Goal: Find contact information: Find contact information

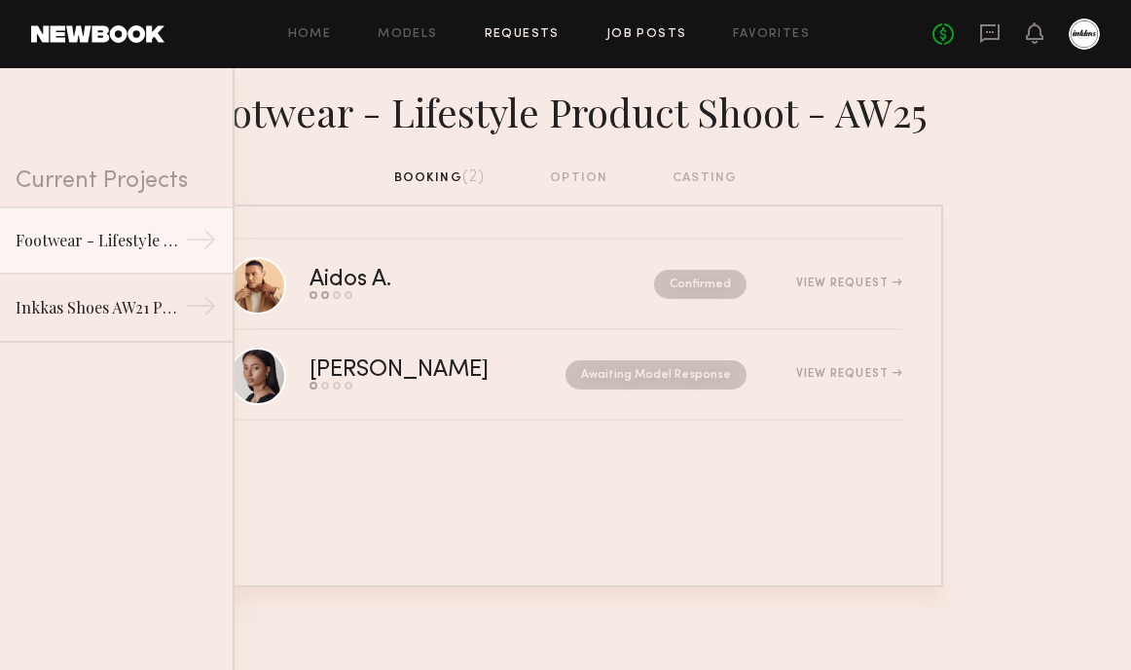
click at [671, 36] on link "Job Posts" at bounding box center [647, 34] width 81 height 13
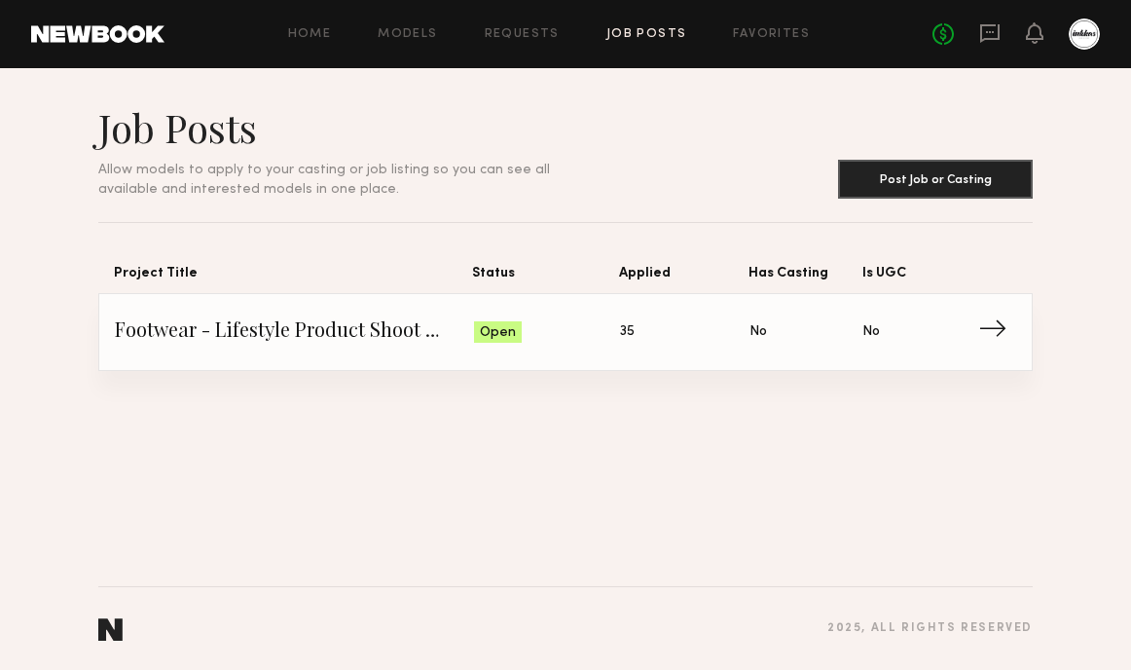
click at [999, 331] on span "→" at bounding box center [998, 331] width 40 height 29
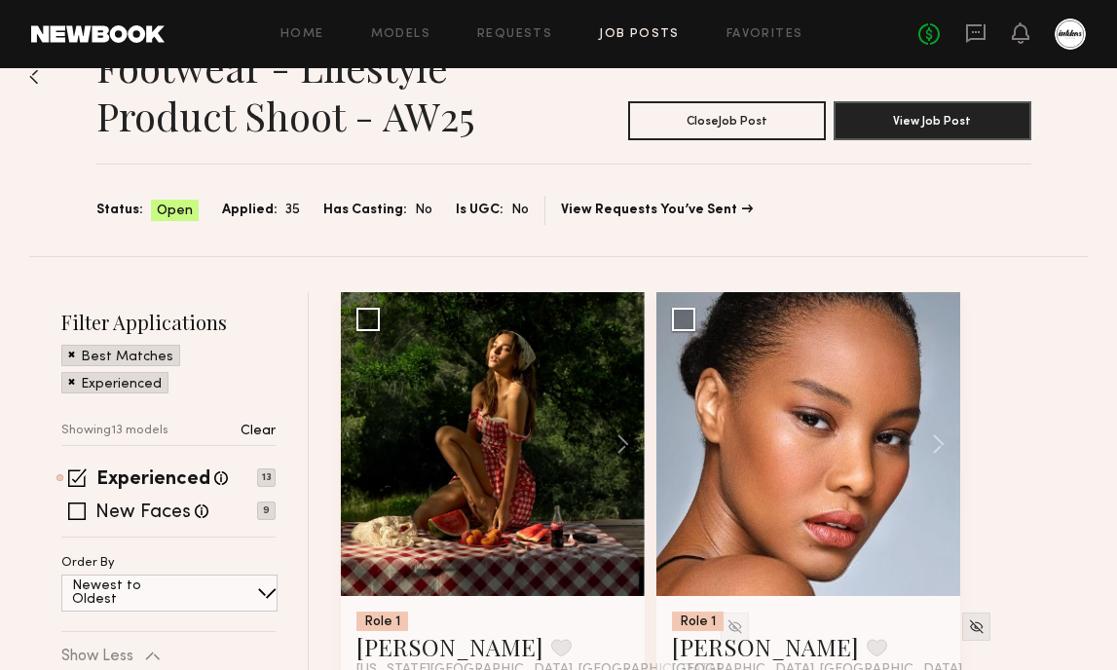
scroll to position [164, 0]
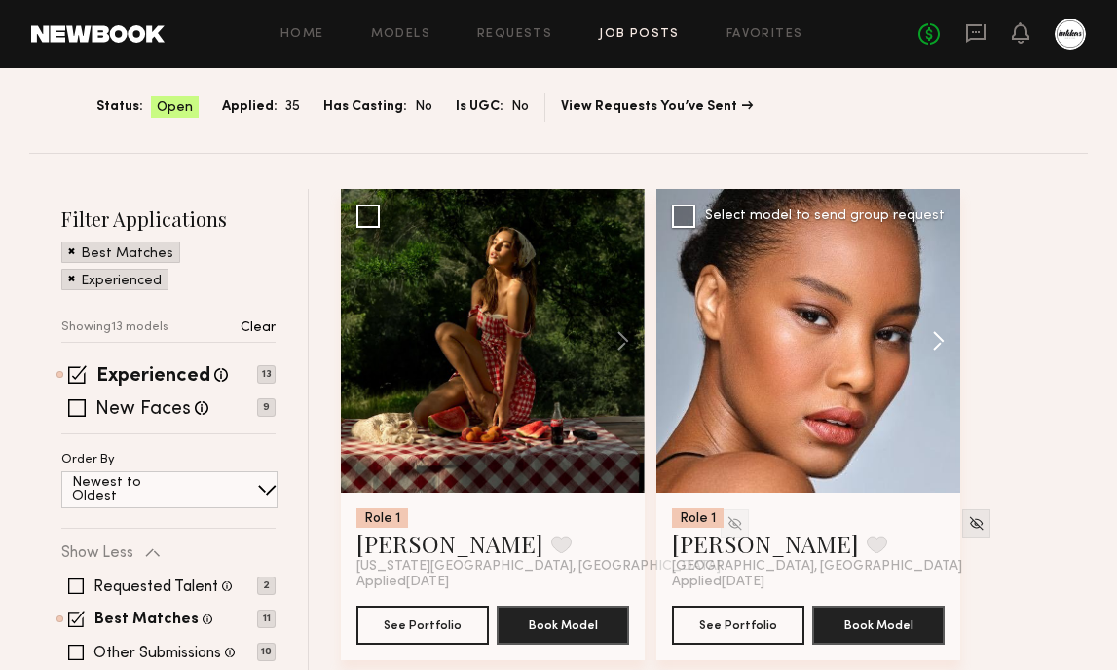
click at [933, 337] on button at bounding box center [929, 341] width 62 height 304
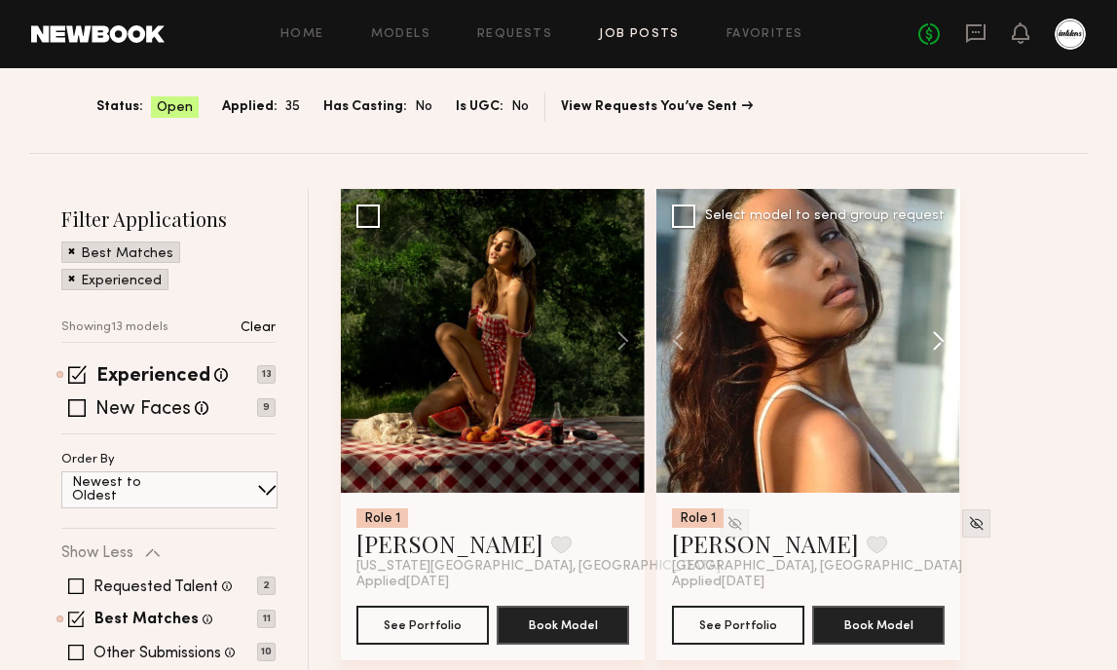
click at [934, 337] on button at bounding box center [929, 341] width 62 height 304
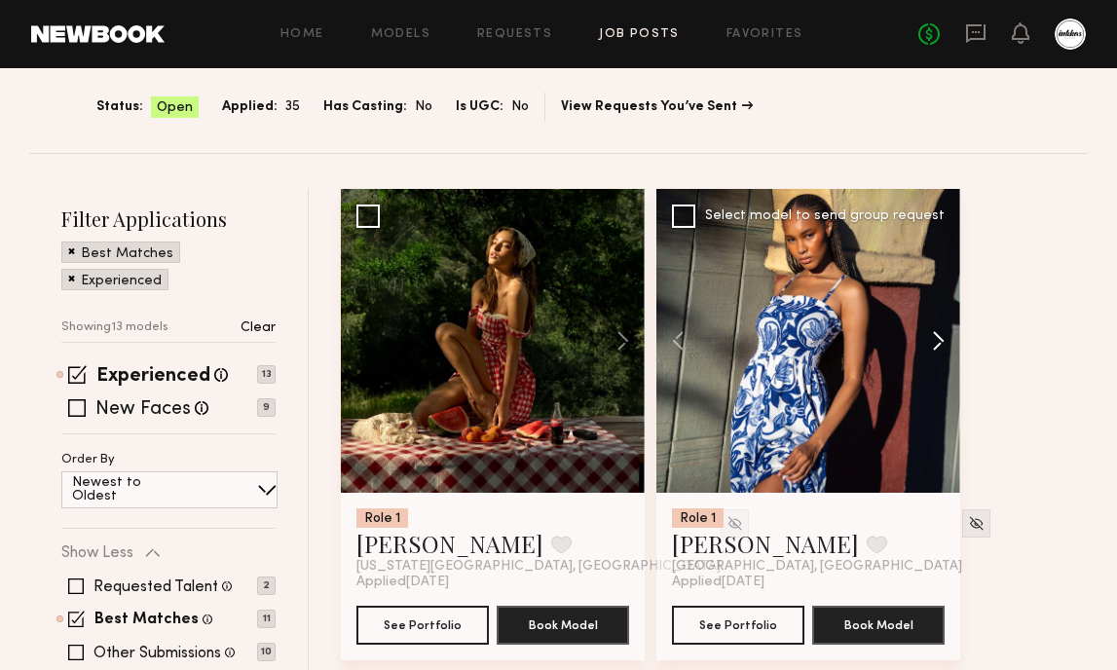
click at [936, 339] on button at bounding box center [929, 341] width 62 height 304
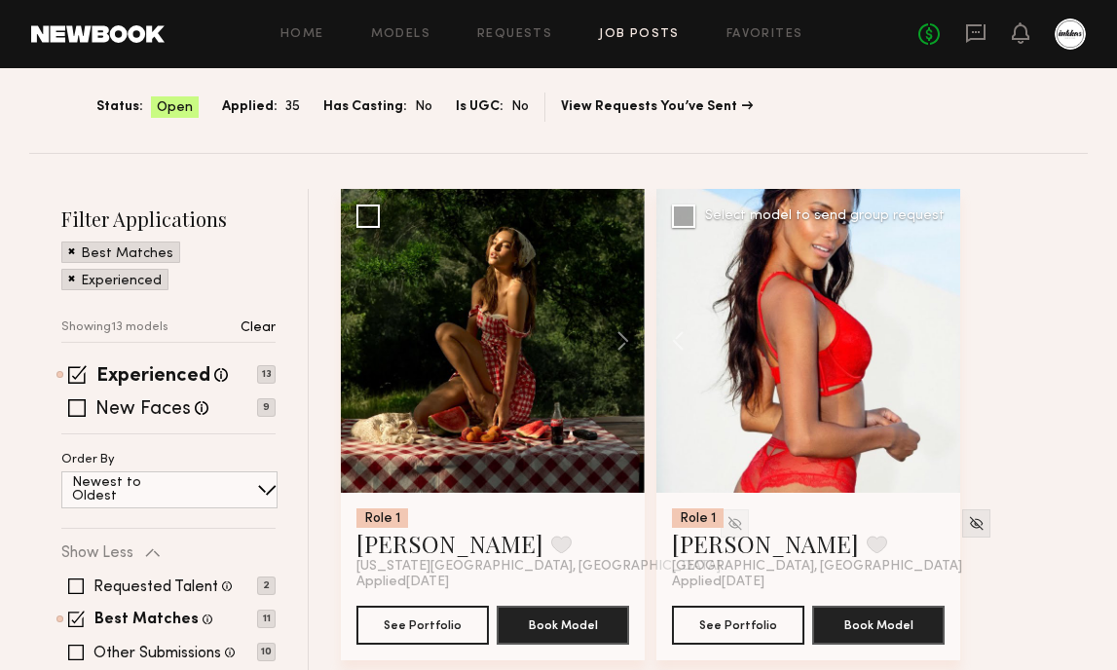
click at [936, 339] on div at bounding box center [808, 341] width 304 height 304
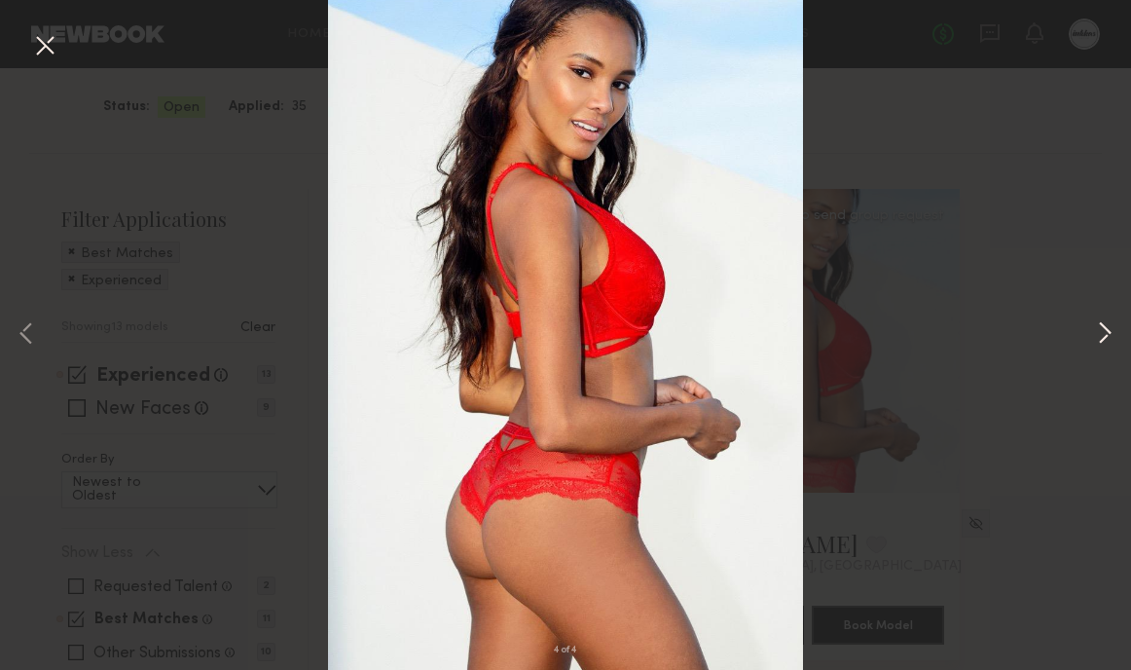
click at [1112, 341] on button at bounding box center [1104, 334] width 23 height 535
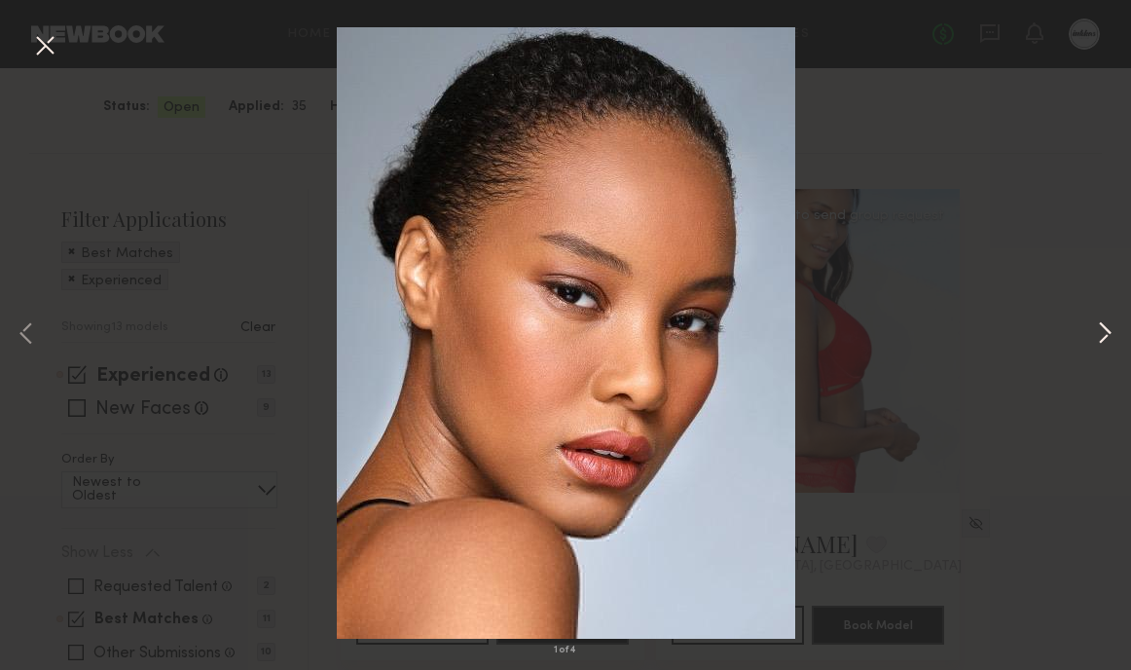
click at [1104, 333] on button at bounding box center [1104, 334] width 23 height 535
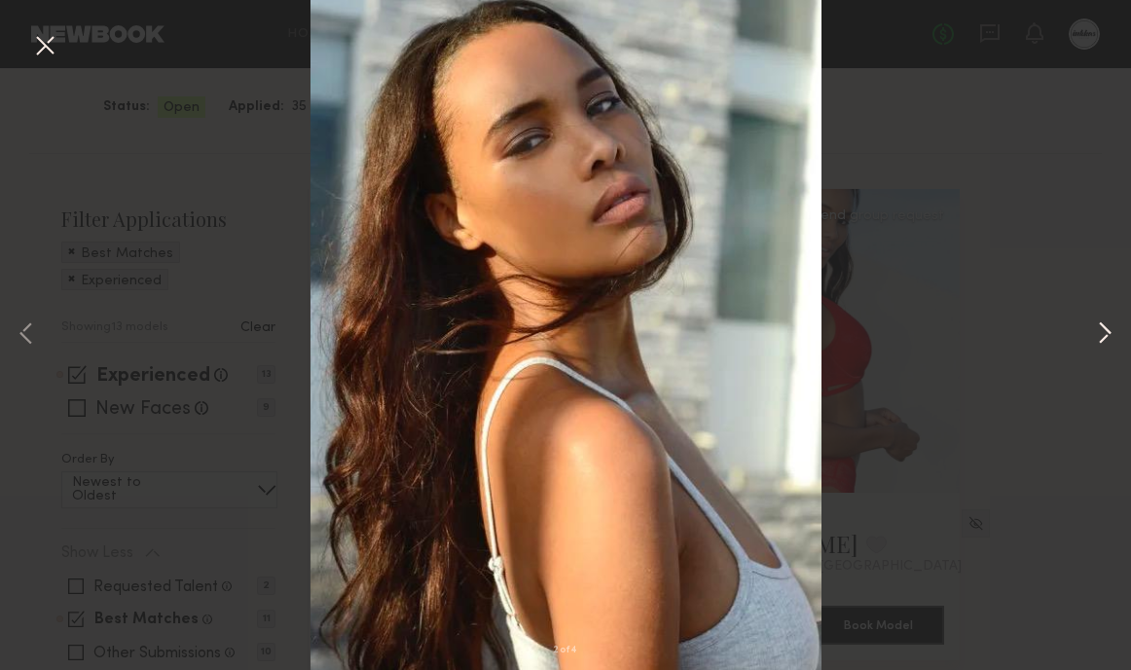
click at [1102, 331] on button at bounding box center [1104, 334] width 23 height 535
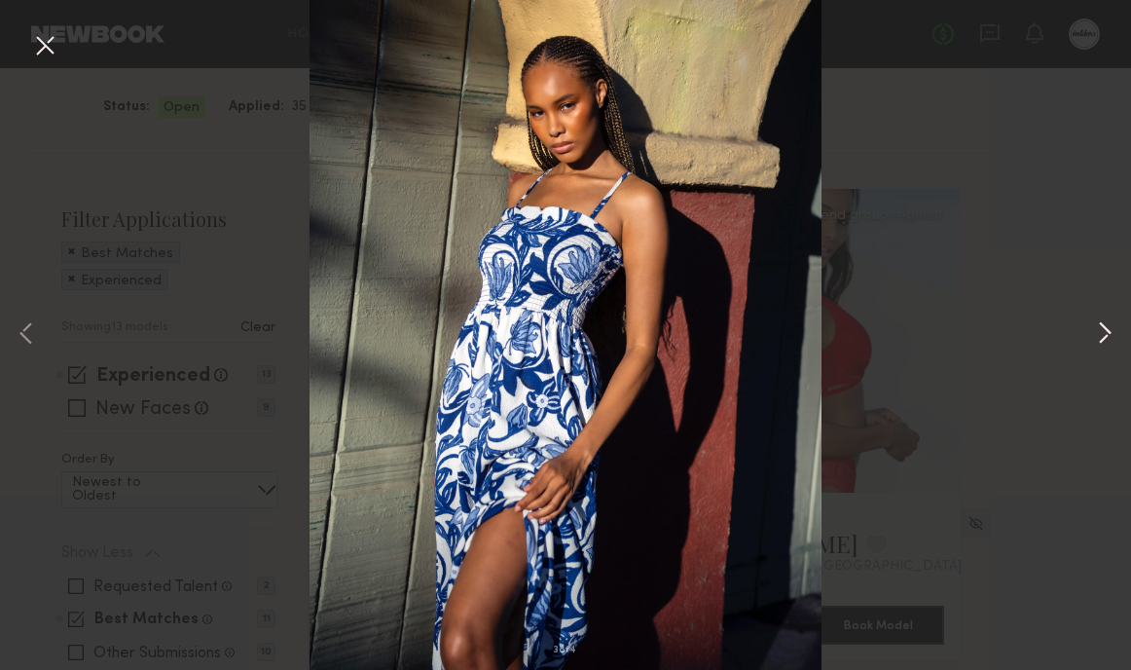
click at [1102, 331] on button at bounding box center [1104, 334] width 23 height 535
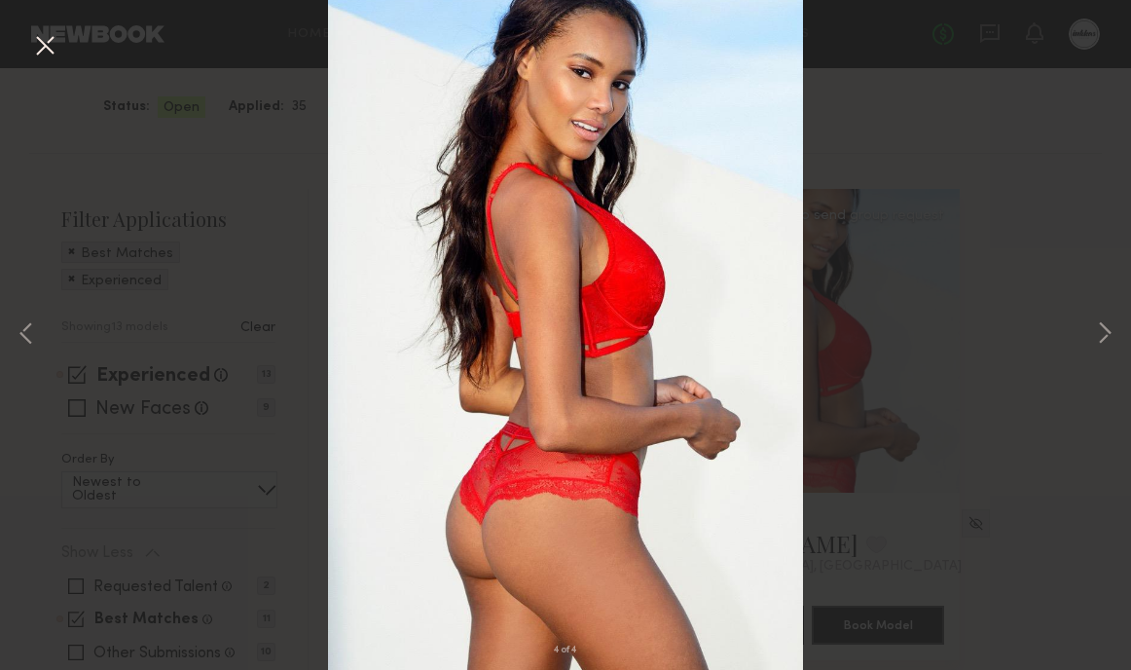
click at [46, 47] on button at bounding box center [44, 46] width 31 height 35
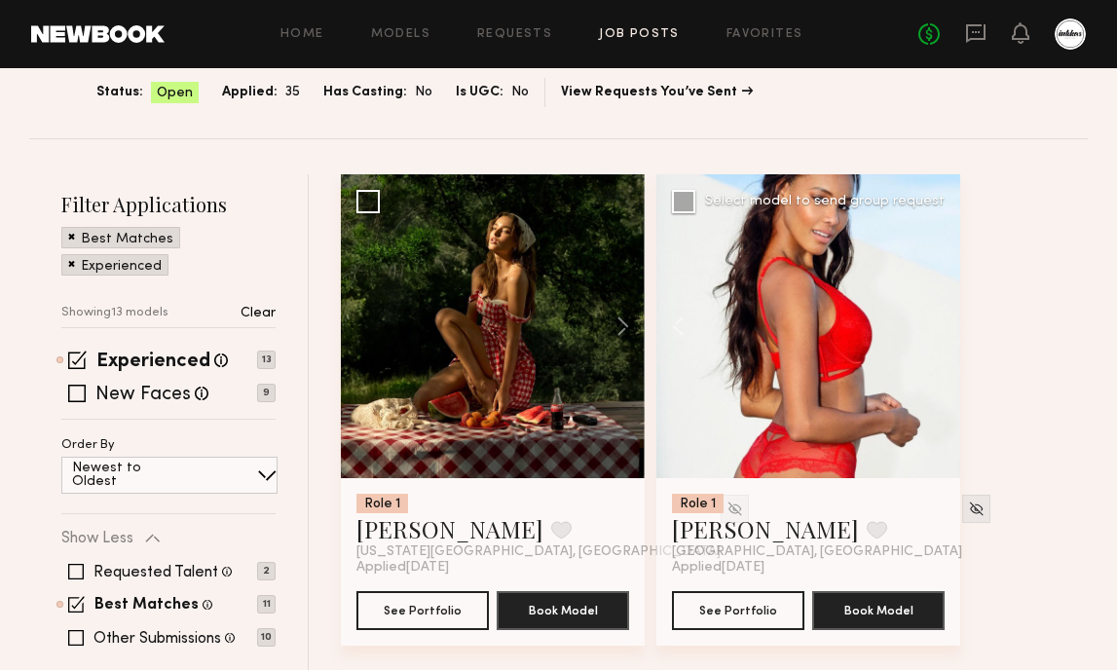
scroll to position [198, 0]
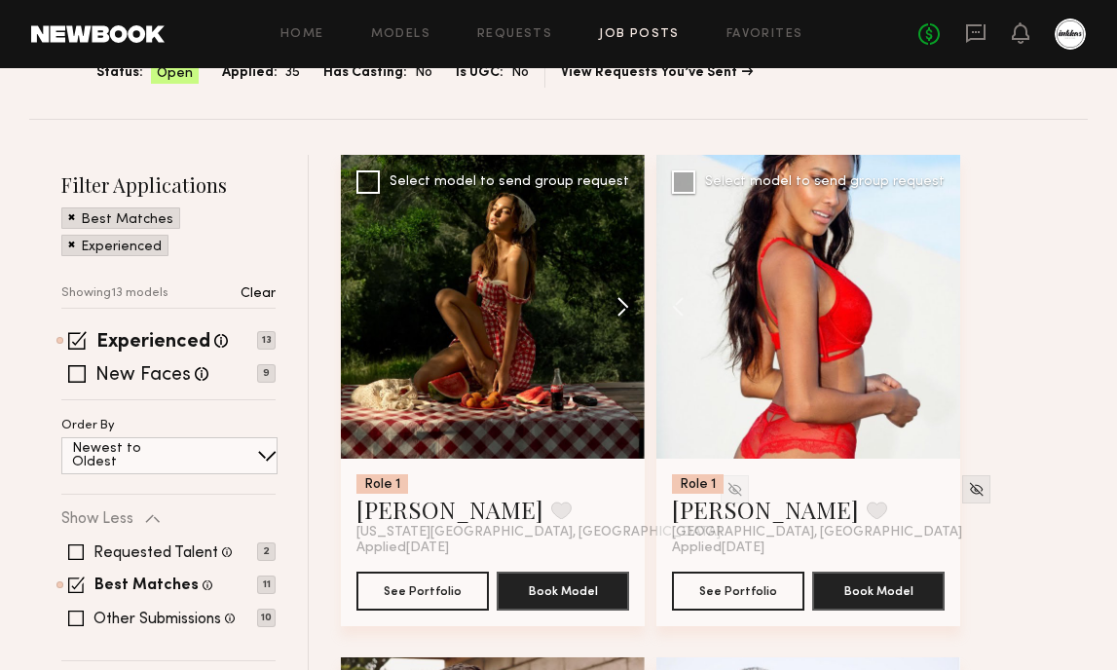
click at [624, 309] on button at bounding box center [613, 307] width 62 height 304
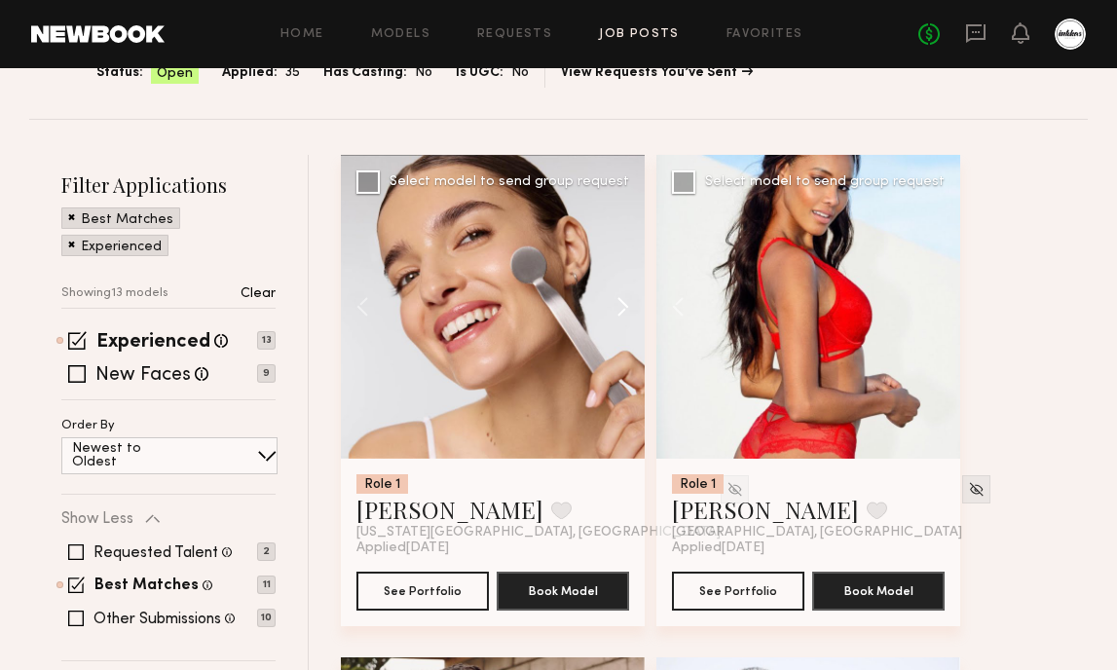
click at [624, 304] on button at bounding box center [613, 307] width 62 height 304
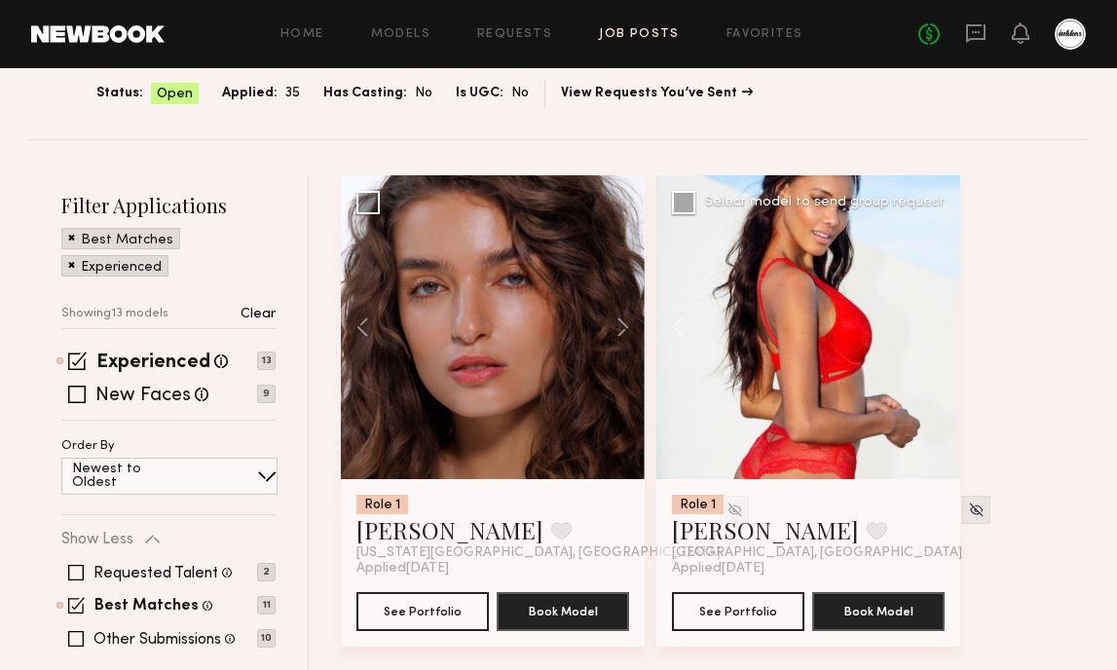
scroll to position [0, 0]
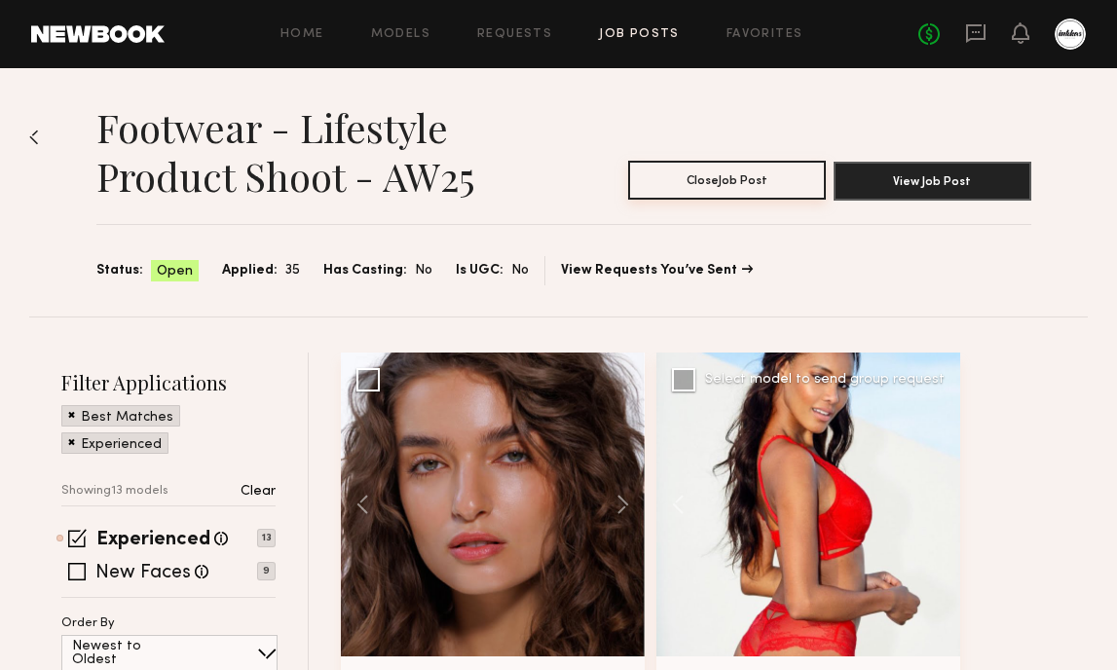
click at [714, 173] on button "Close Job Post" at bounding box center [727, 180] width 198 height 39
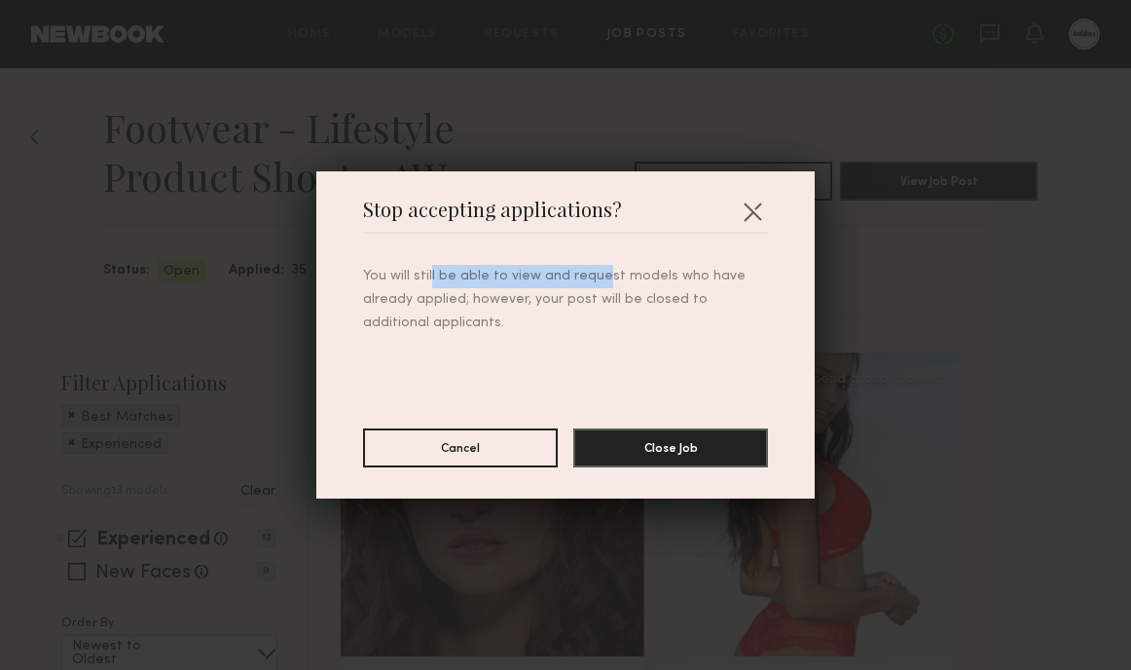
drag, startPoint x: 423, startPoint y: 275, endPoint x: 591, endPoint y: 277, distance: 167.5
click at [591, 277] on p "You will still be able to view and request models who have already applied; how…" at bounding box center [565, 300] width 405 height 70
click at [609, 277] on p "You will still be able to view and request models who have already applied; how…" at bounding box center [565, 300] width 405 height 70
drag, startPoint x: 397, startPoint y: 297, endPoint x: 534, endPoint y: 297, distance: 136.3
click at [494, 297] on p "You will still be able to view and request models who have already applied; how…" at bounding box center [565, 300] width 405 height 70
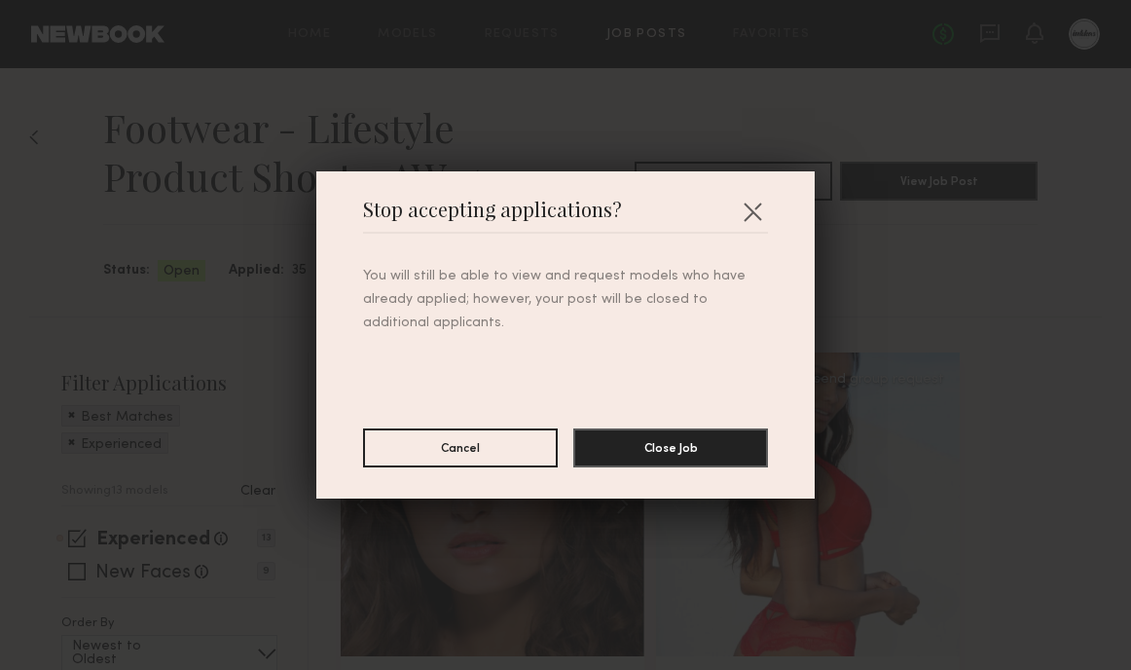
click at [534, 297] on p "You will still be able to view and request models who have already applied; how…" at bounding box center [565, 300] width 405 height 70
drag, startPoint x: 496, startPoint y: 293, endPoint x: 660, endPoint y: 296, distance: 164.6
click at [646, 295] on p "You will still be able to view and request models who have already applied; how…" at bounding box center [565, 300] width 405 height 70
click at [661, 296] on p "You will still be able to view and request models who have already applied; how…" at bounding box center [565, 300] width 405 height 70
drag, startPoint x: 400, startPoint y: 273, endPoint x: 565, endPoint y: 282, distance: 164.8
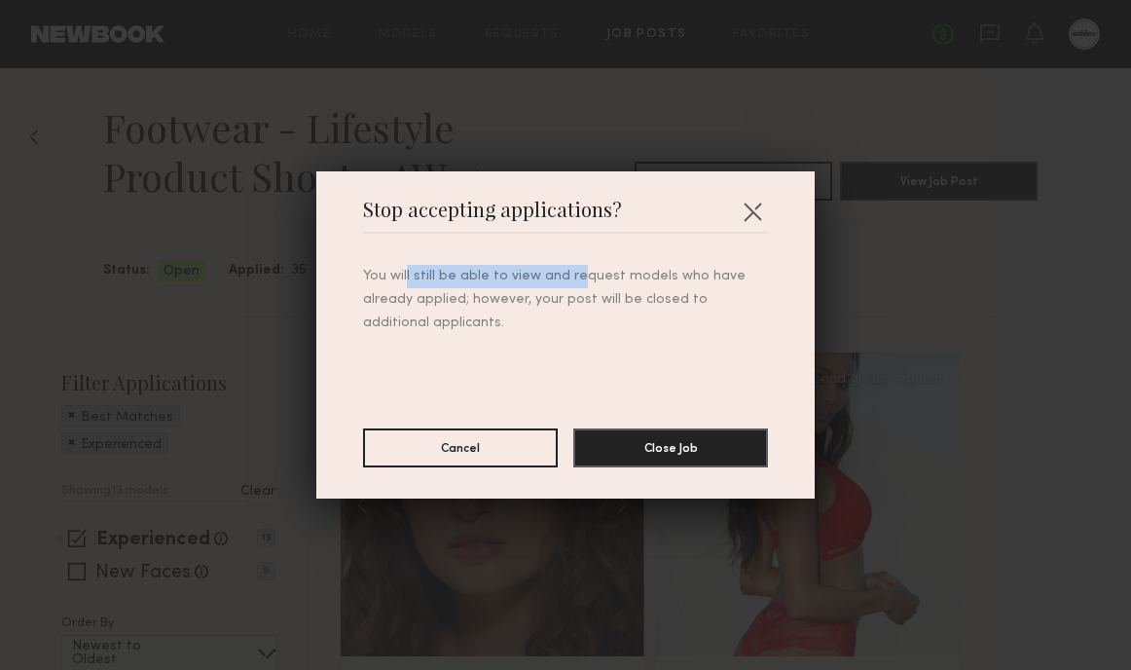
click at [565, 282] on p "You will still be able to view and request models who have already applied; how…" at bounding box center [565, 300] width 405 height 70
drag, startPoint x: 596, startPoint y: 286, endPoint x: 607, endPoint y: 309, distance: 24.8
click at [599, 291] on p "You will still be able to view and request models who have already applied; how…" at bounding box center [565, 300] width 405 height 70
click at [607, 309] on p "You will still be able to view and request models who have already applied; how…" at bounding box center [565, 300] width 405 height 70
click at [679, 450] on button "Close Job" at bounding box center [670, 446] width 195 height 39
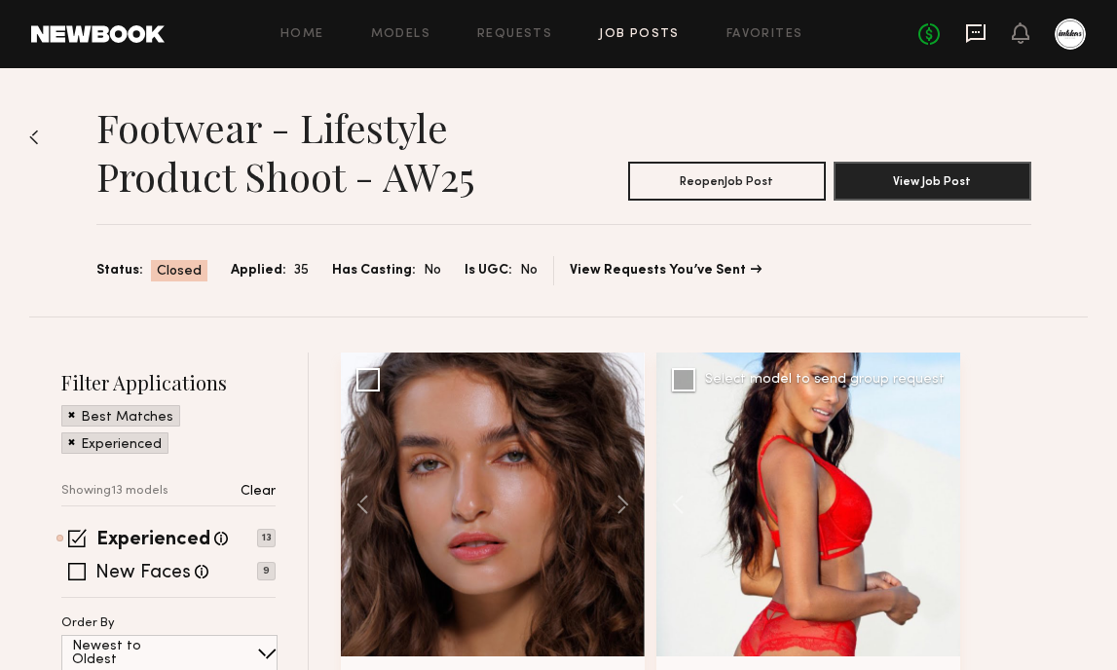
click at [975, 37] on icon at bounding box center [975, 33] width 19 height 18
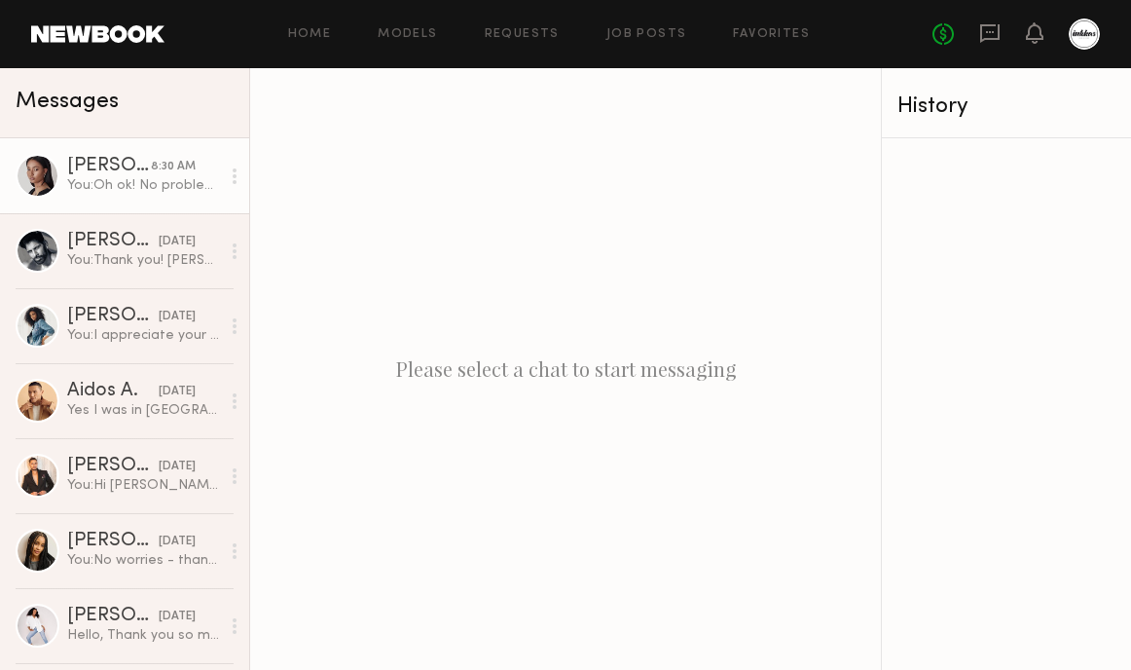
click at [100, 176] on div "You: Oh ok! No problem. We can talk it through via email then. Will reach out s…" at bounding box center [143, 185] width 153 height 18
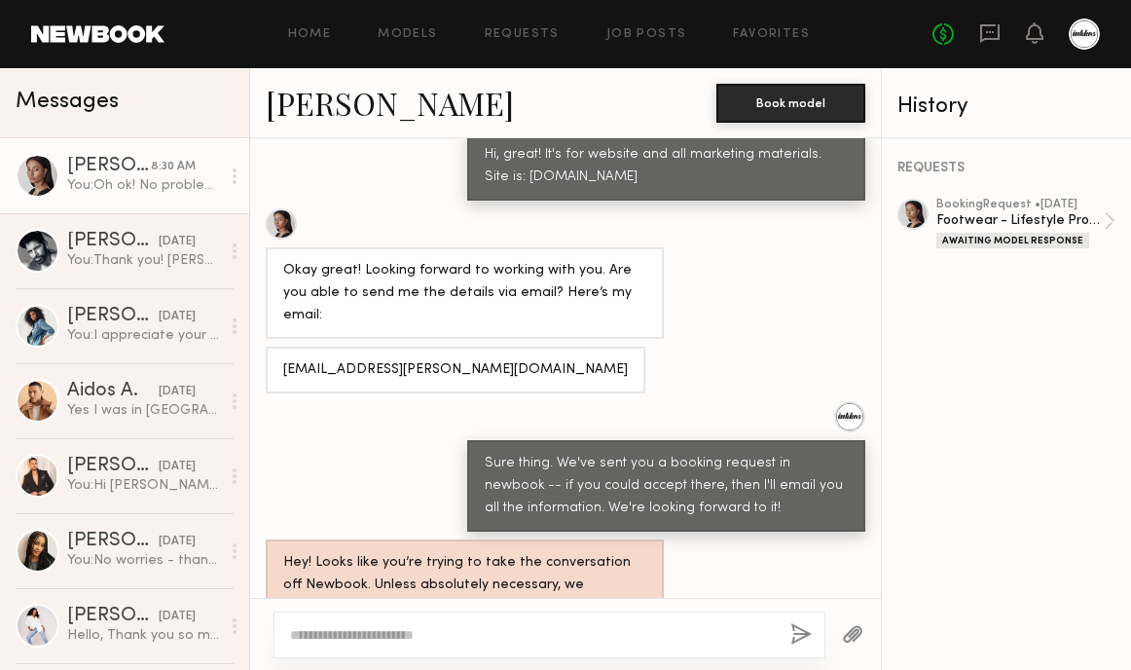
scroll to position [1523, 0]
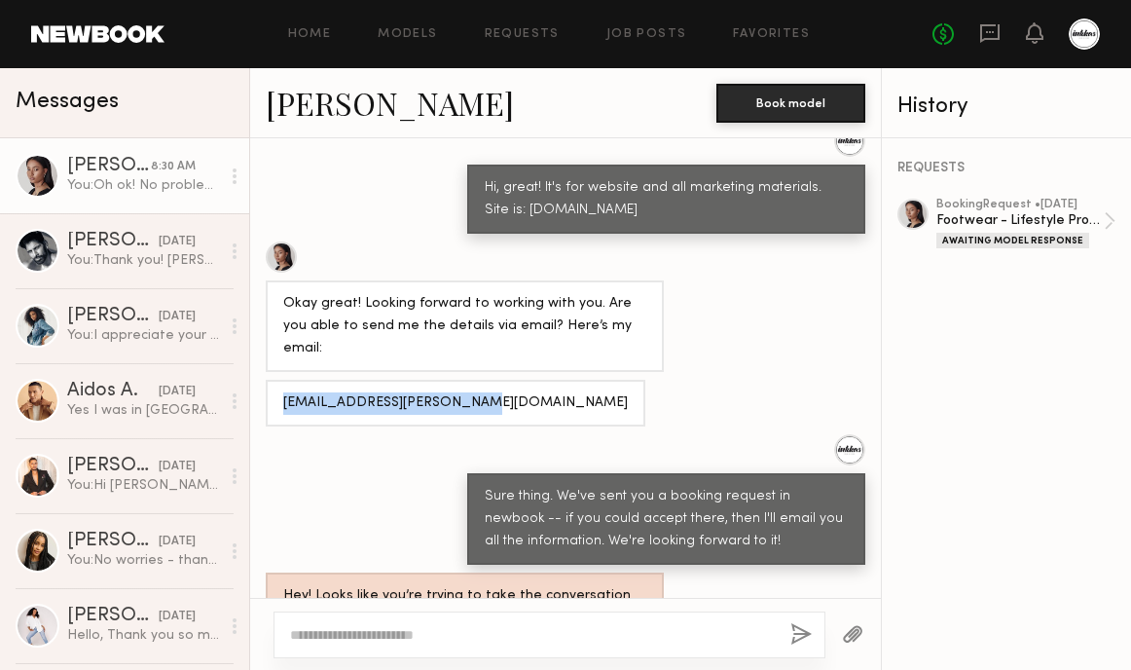
drag, startPoint x: 286, startPoint y: 253, endPoint x: 469, endPoint y: 259, distance: 183.1
click at [469, 392] on div "[EMAIL_ADDRESS][PERSON_NAME][DOMAIN_NAME]" at bounding box center [455, 403] width 345 height 22
copy div "[EMAIL_ADDRESS][PERSON_NAME][DOMAIN_NAME]"
